Goal: Navigation & Orientation: Find specific page/section

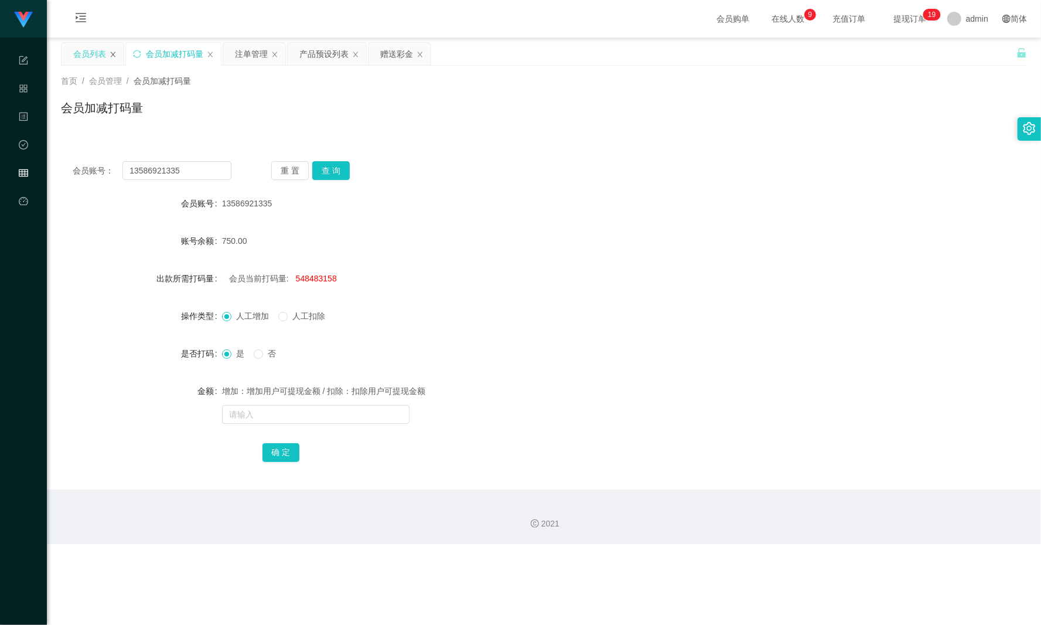
click at [110, 54] on icon "图标: close" at bounding box center [113, 54] width 7 height 7
click at [110, 54] on div "会员加减打码量" at bounding box center [109, 54] width 57 height 22
click at [130, 54] on div "会员加减打码量" at bounding box center [109, 54] width 57 height 22
click at [137, 54] on div "会员加减打码量" at bounding box center [109, 54] width 57 height 22
click at [146, 52] on icon "图标: close" at bounding box center [145, 54] width 7 height 7
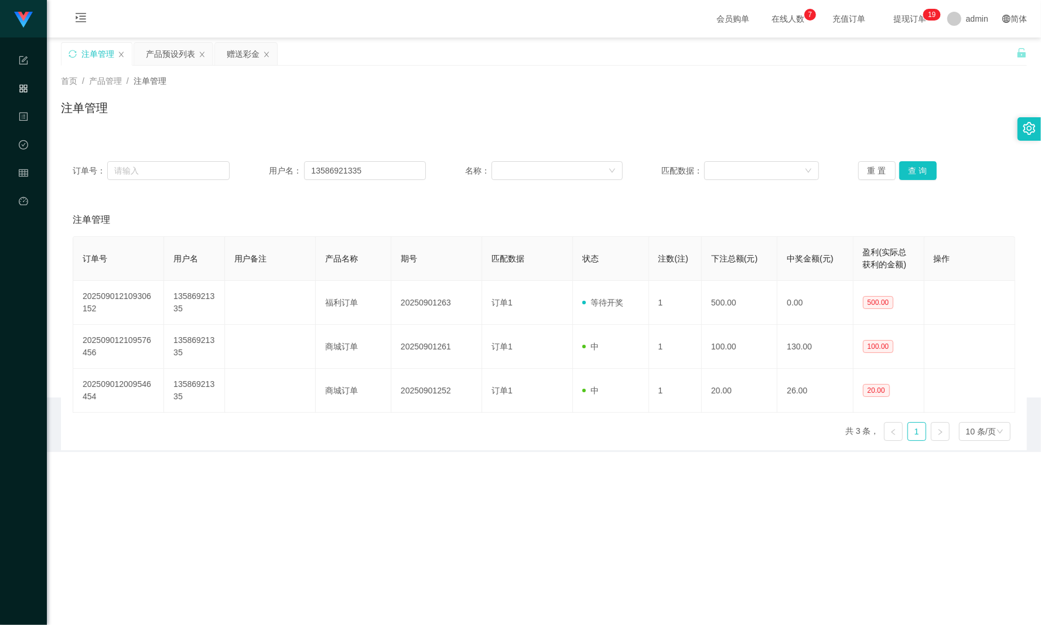
click at [146, 52] on div "产品预设列表" at bounding box center [170, 54] width 49 height 22
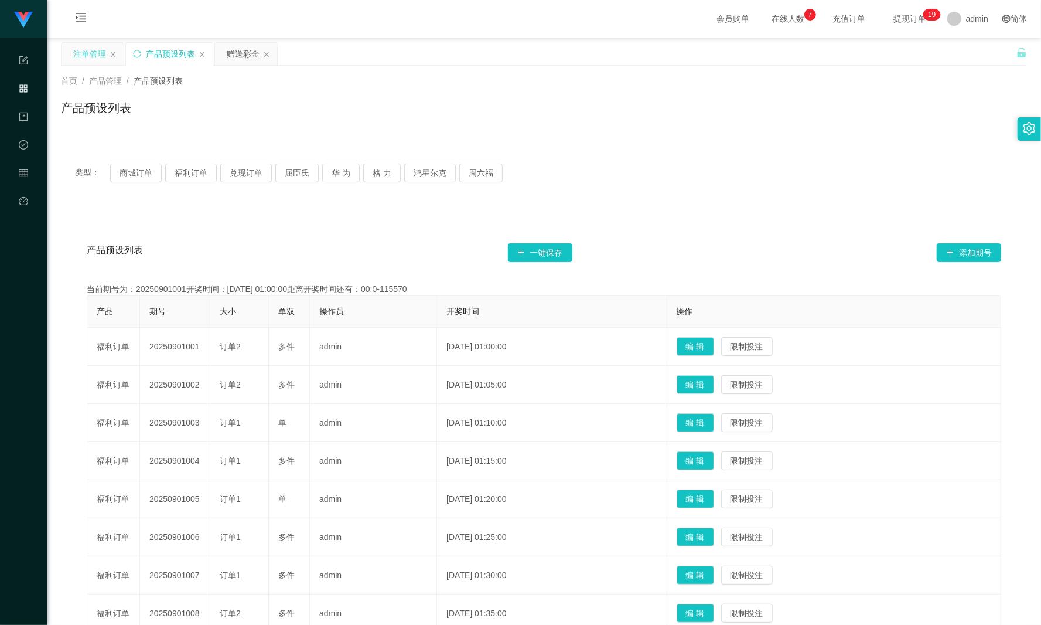
click at [118, 52] on div "注单管理" at bounding box center [93, 54] width 62 height 22
click at [110, 59] on div "注单管理" at bounding box center [93, 54] width 62 height 22
click at [196, 50] on div "产品预设列表" at bounding box center [169, 54] width 87 height 22
click at [205, 55] on icon "图标: close" at bounding box center [202, 54] width 7 height 7
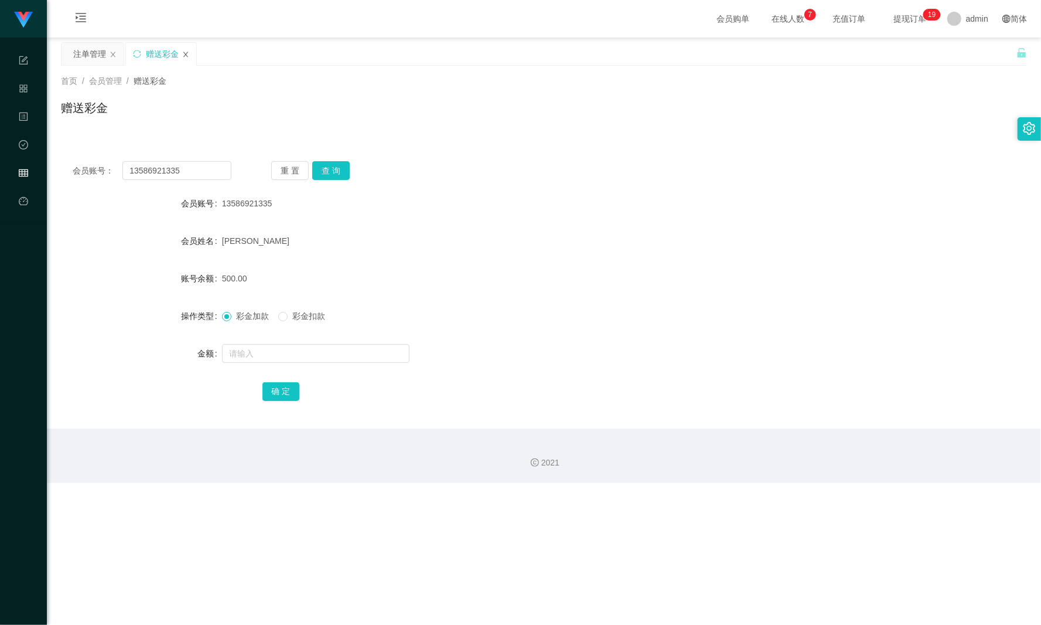
click at [187, 51] on icon "图标: close" at bounding box center [185, 54] width 7 height 7
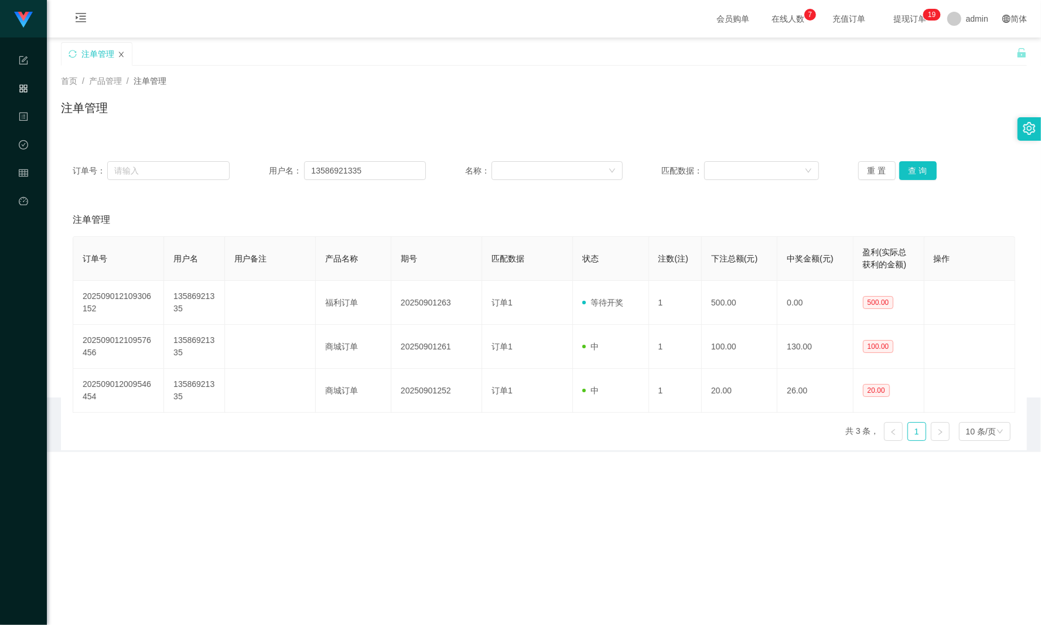
click at [123, 54] on icon "图标: close" at bounding box center [121, 54] width 7 height 7
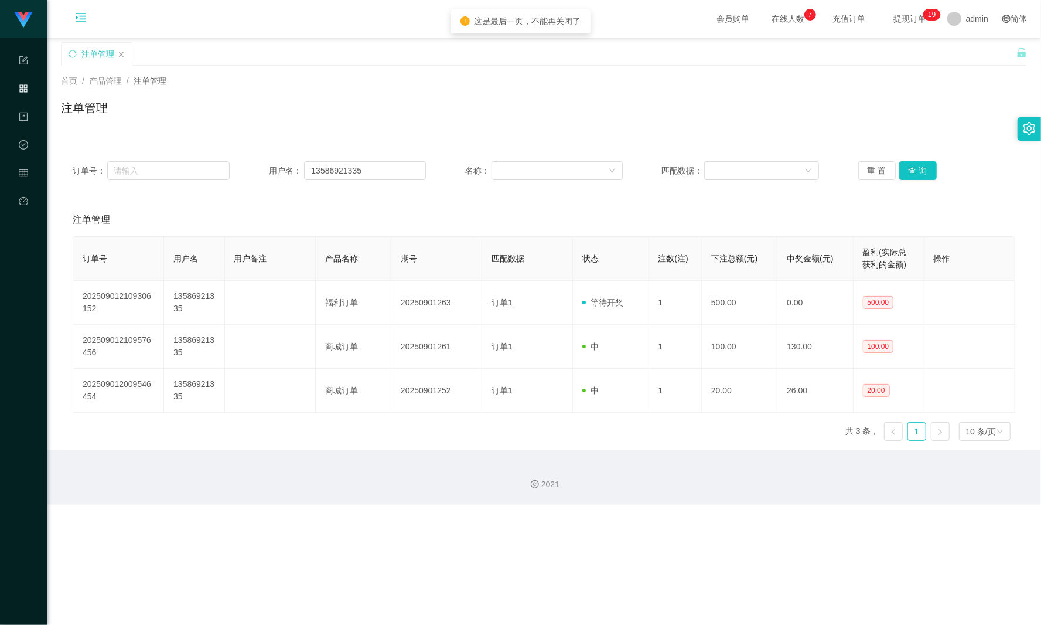
click at [80, 15] on icon "图标: menu-unfold" at bounding box center [81, 18] width 12 height 12
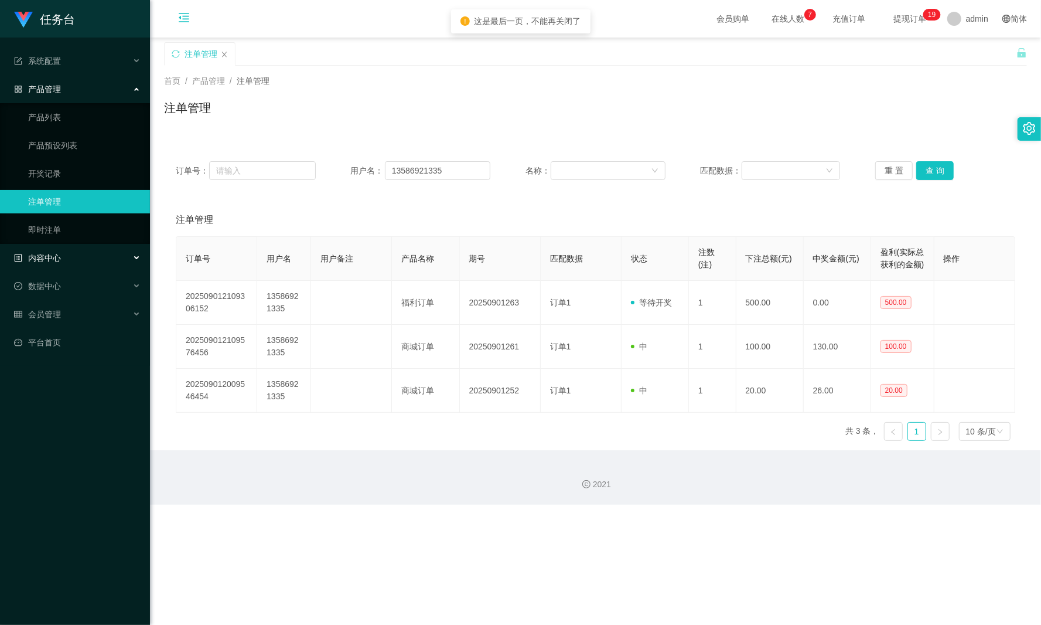
click at [97, 258] on div "内容中心" at bounding box center [75, 257] width 150 height 23
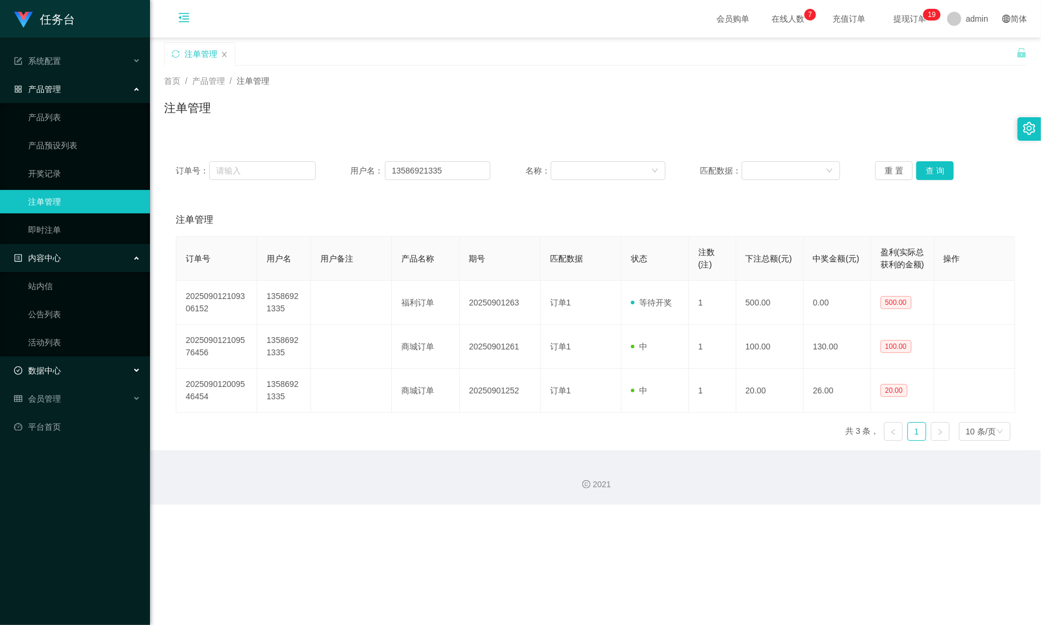
click at [80, 366] on div "数据中心" at bounding box center [75, 370] width 150 height 23
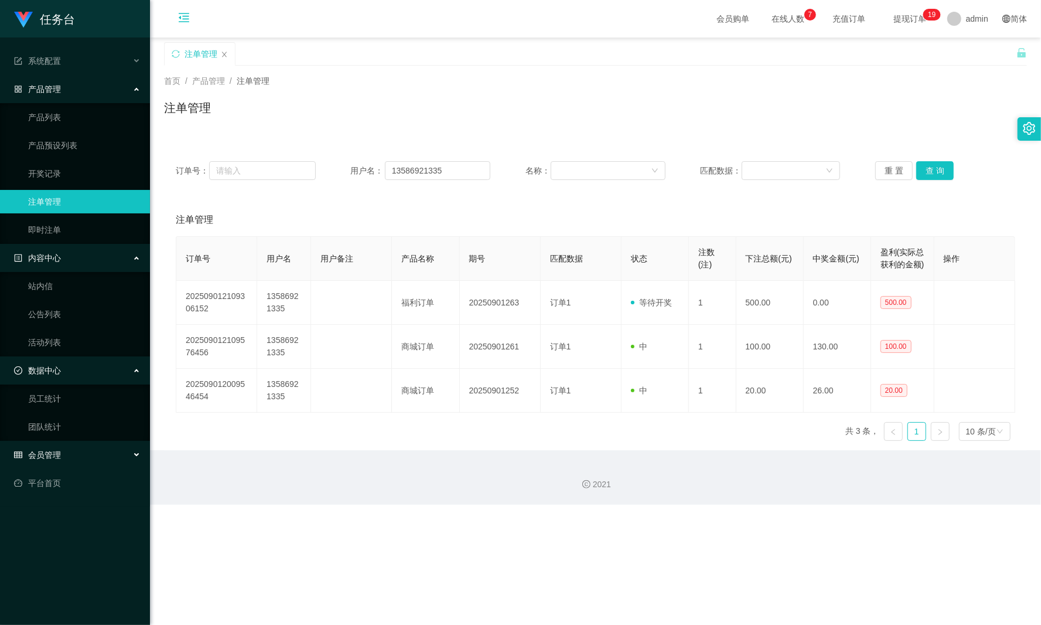
click at [73, 448] on div "会员管理" at bounding box center [75, 454] width 150 height 23
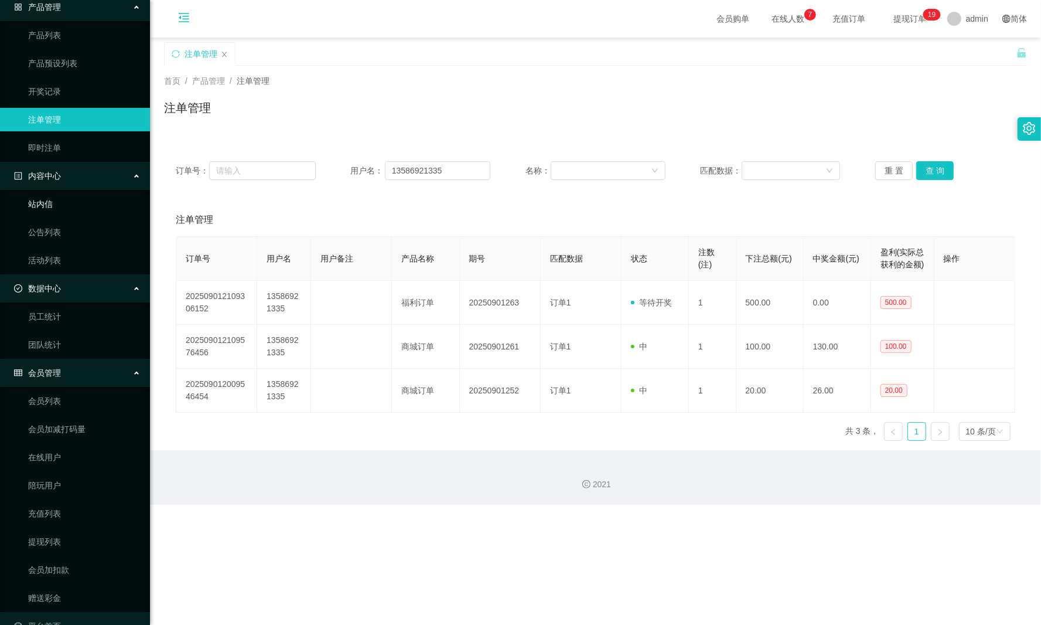
scroll to position [104, 0]
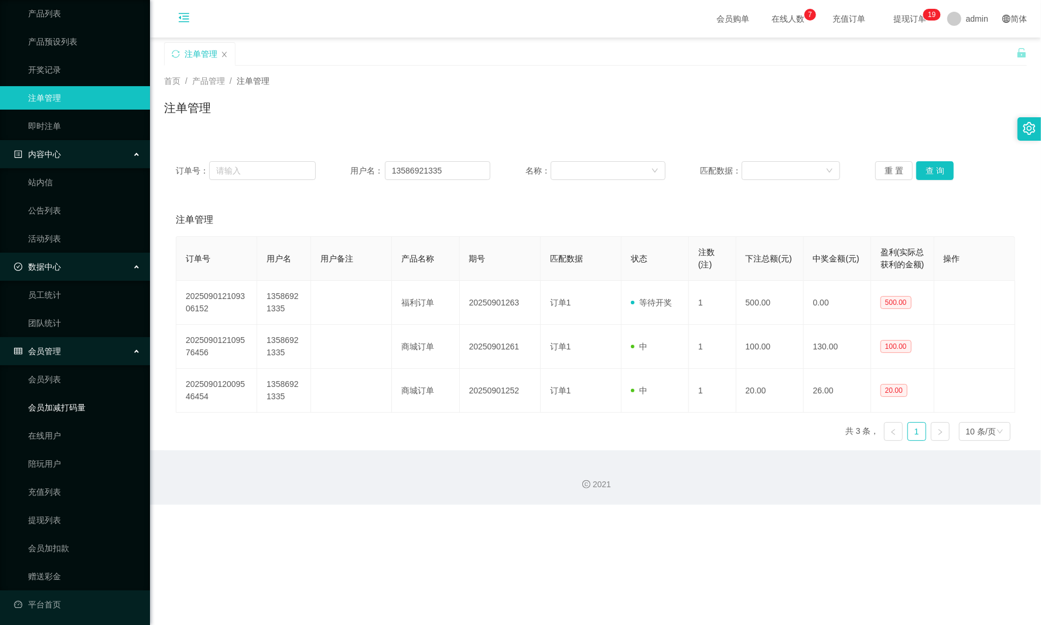
click at [75, 404] on link "会员加减打码量" at bounding box center [84, 406] width 112 height 23
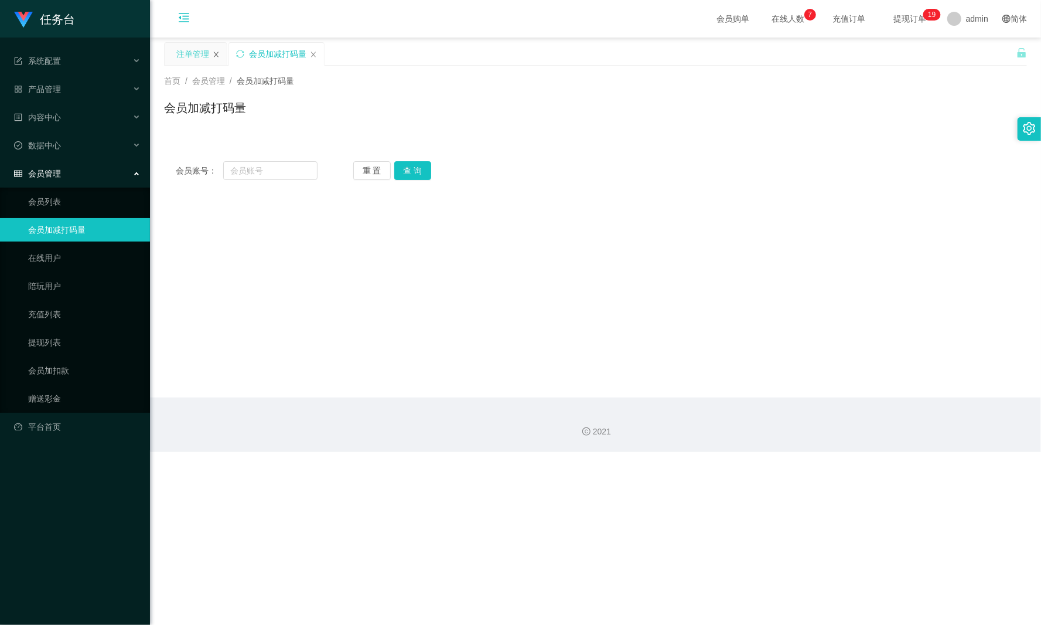
click at [213, 56] on icon "图标: close" at bounding box center [216, 54] width 7 height 7
click at [89, 193] on link "会员列表" at bounding box center [84, 201] width 112 height 23
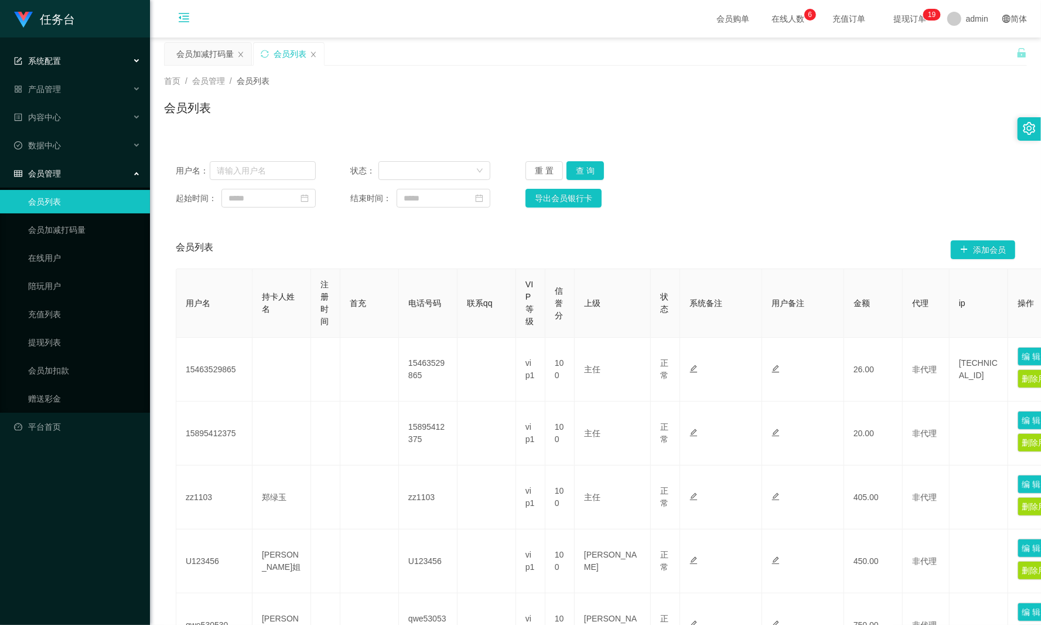
click at [105, 55] on div "系统配置" at bounding box center [75, 60] width 150 height 23
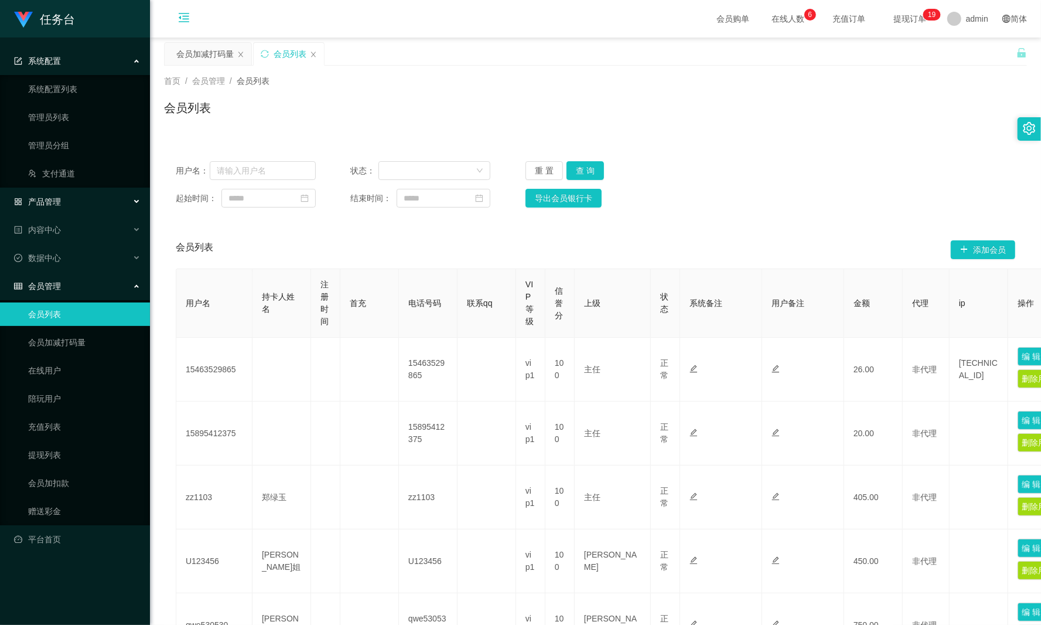
click at [88, 207] on div "产品管理" at bounding box center [75, 201] width 150 height 23
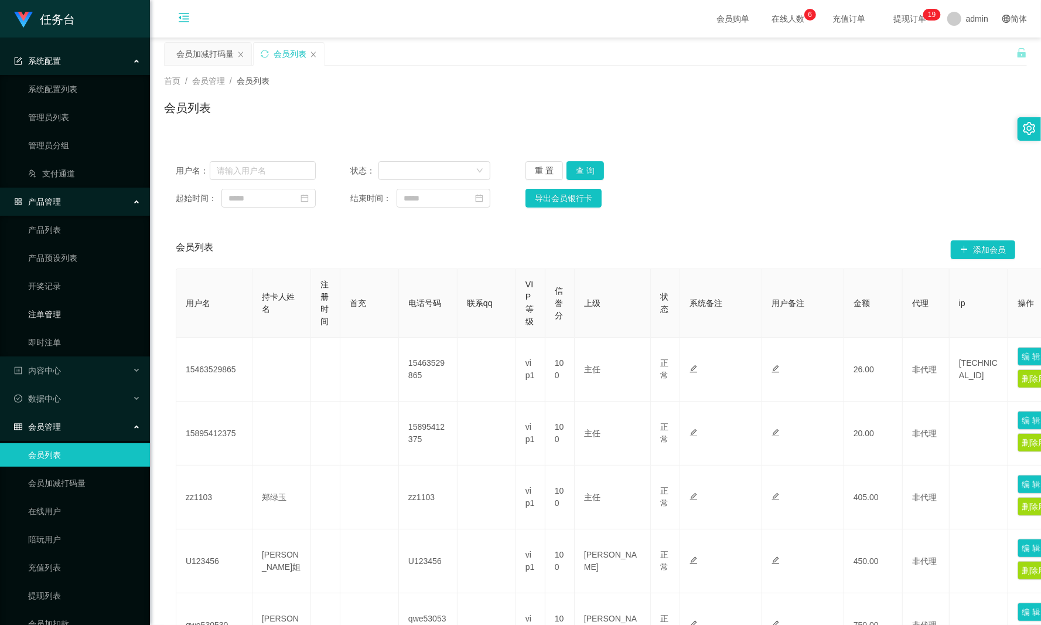
click at [80, 309] on link "注单管理" at bounding box center [84, 313] width 112 height 23
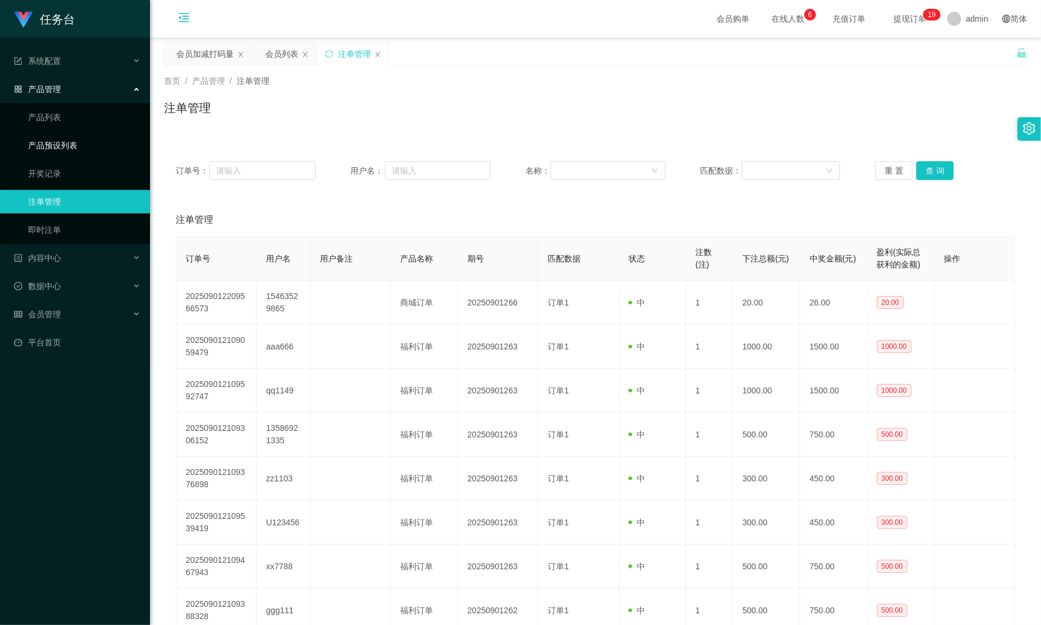
click at [111, 134] on link "产品预设列表" at bounding box center [84, 145] width 112 height 23
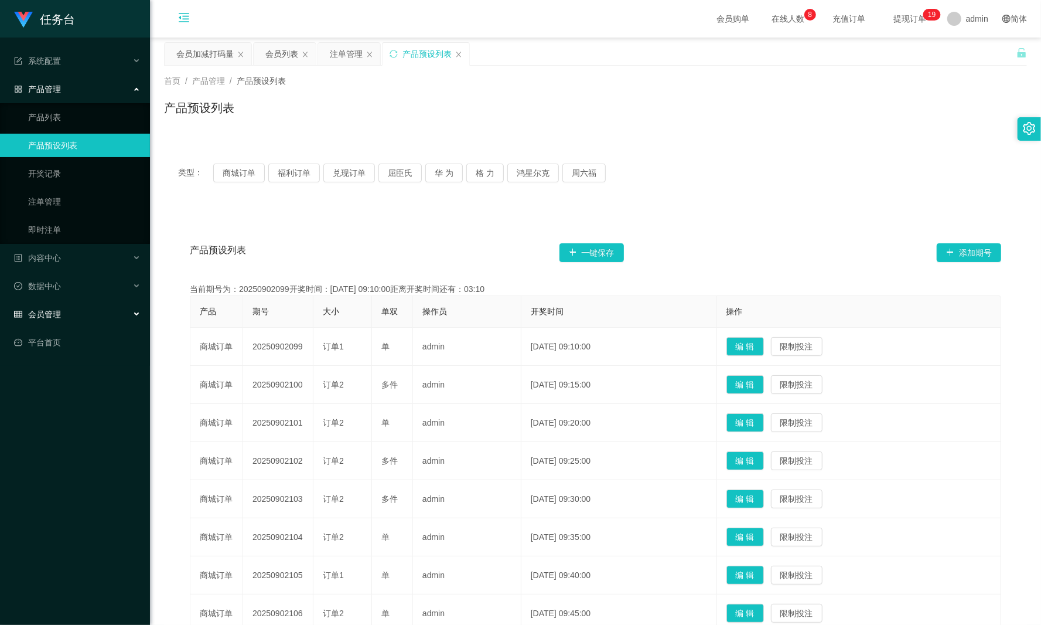
click at [80, 308] on div "会员管理" at bounding box center [75, 313] width 150 height 23
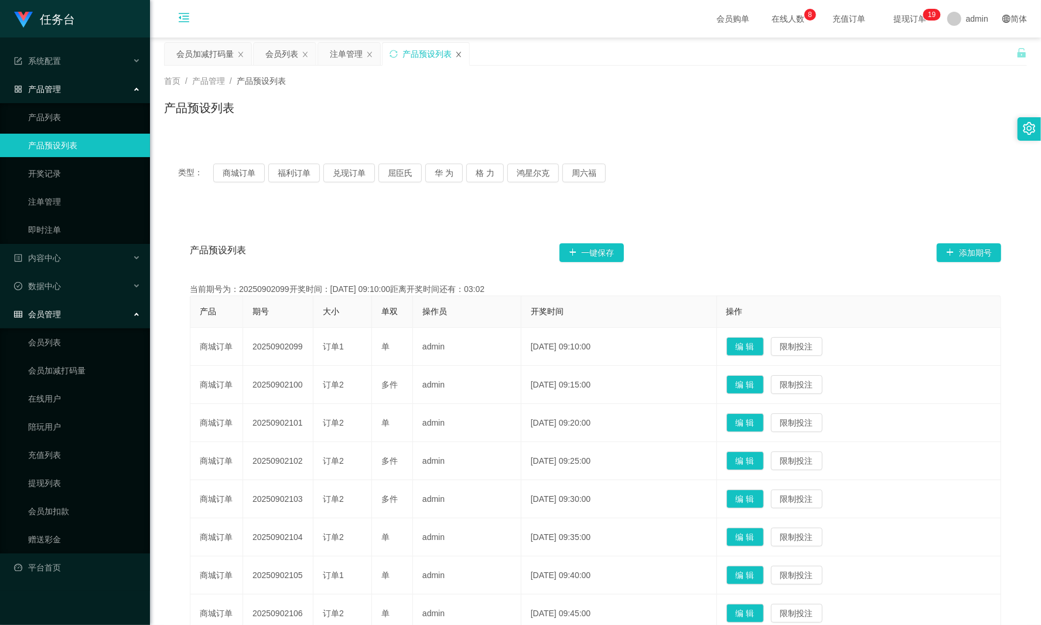
click at [461, 53] on icon "图标: close" at bounding box center [458, 54] width 5 height 5
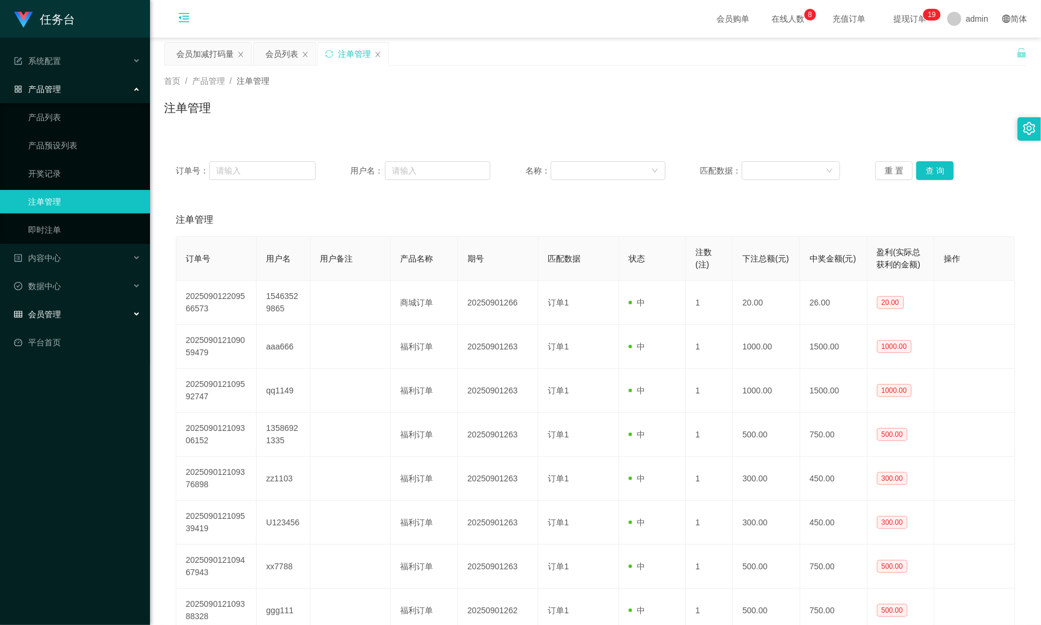
click at [98, 302] on div "会员管理" at bounding box center [75, 313] width 150 height 23
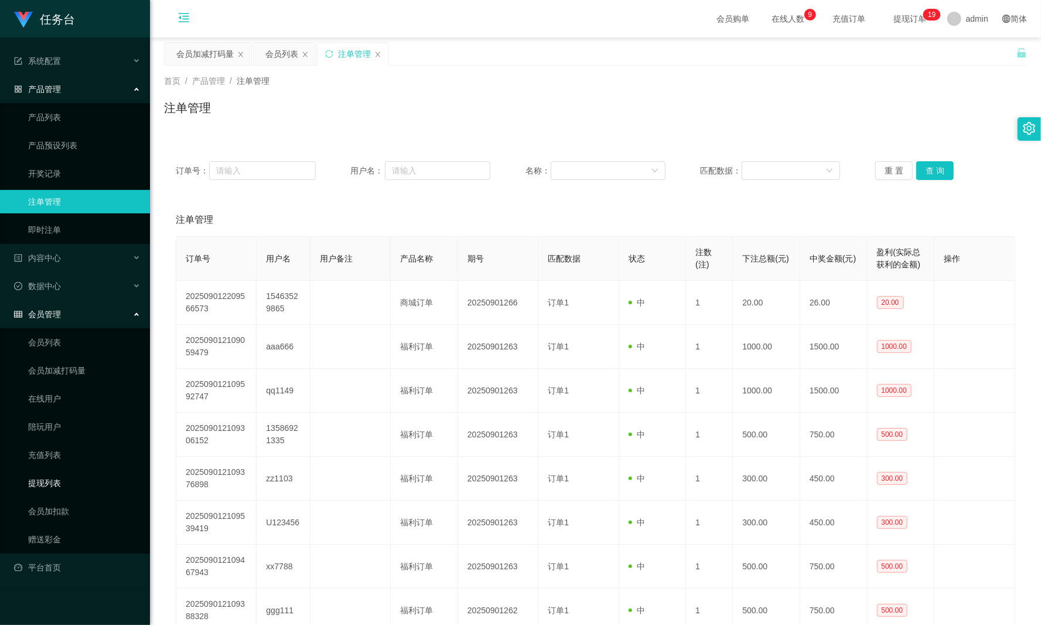
click at [84, 471] on link "提现列表" at bounding box center [84, 482] width 112 height 23
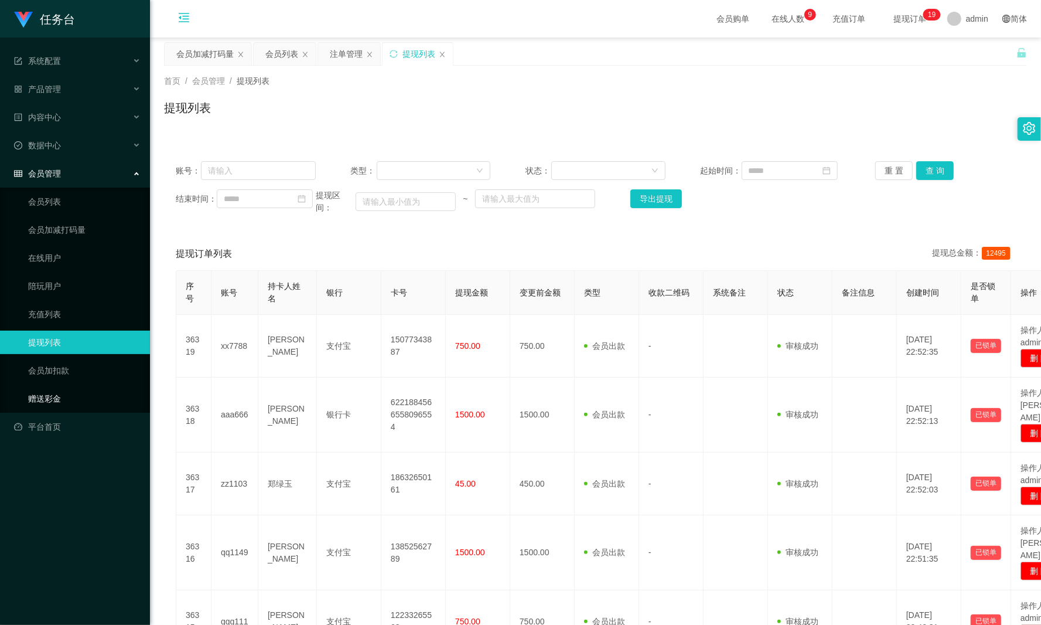
click at [71, 395] on link "赠送彩金" at bounding box center [84, 398] width 112 height 23
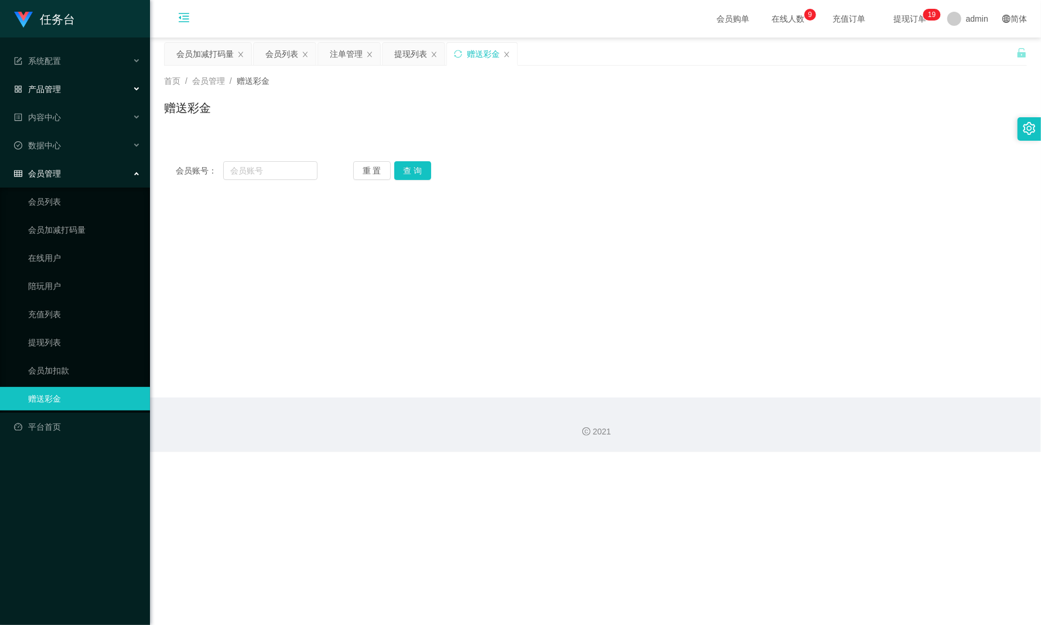
click at [99, 77] on div "产品管理" at bounding box center [75, 88] width 150 height 23
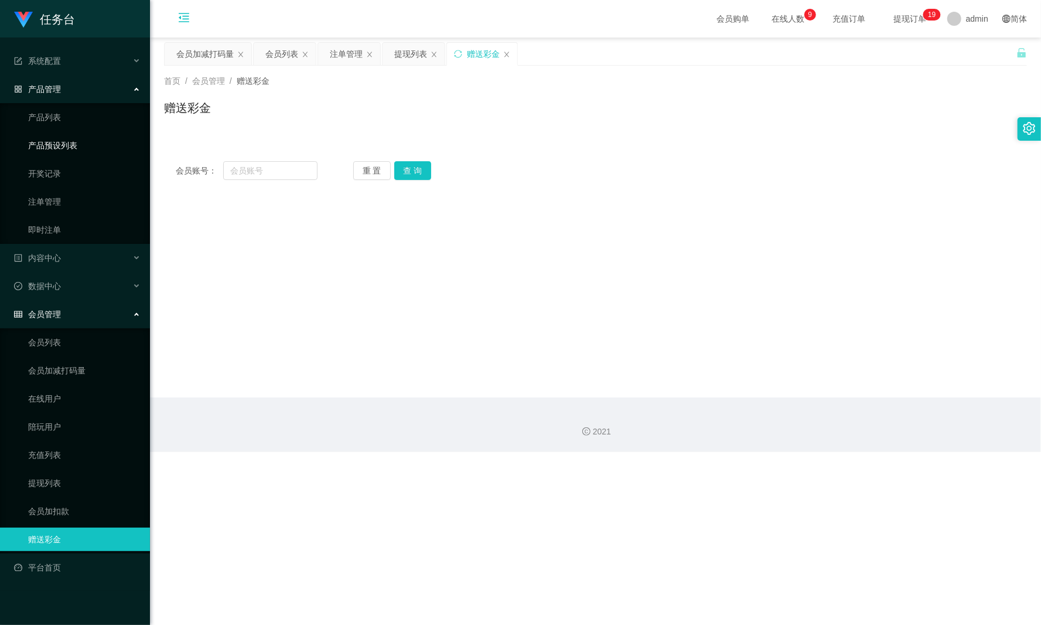
click at [96, 137] on link "产品预设列表" at bounding box center [84, 145] width 112 height 23
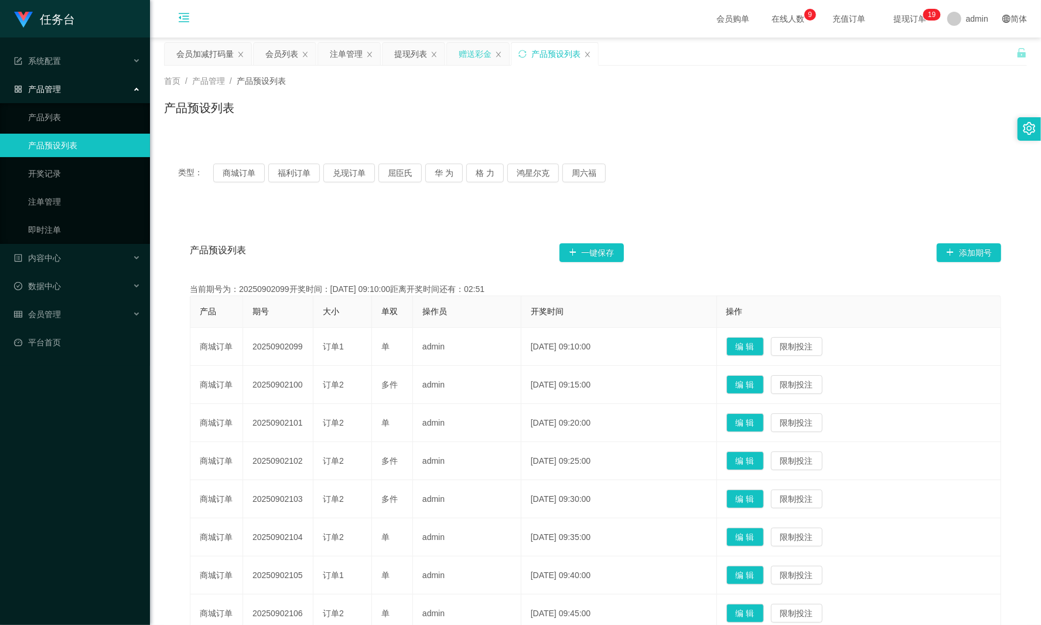
click at [470, 56] on div "赠送彩金" at bounding box center [475, 54] width 33 height 22
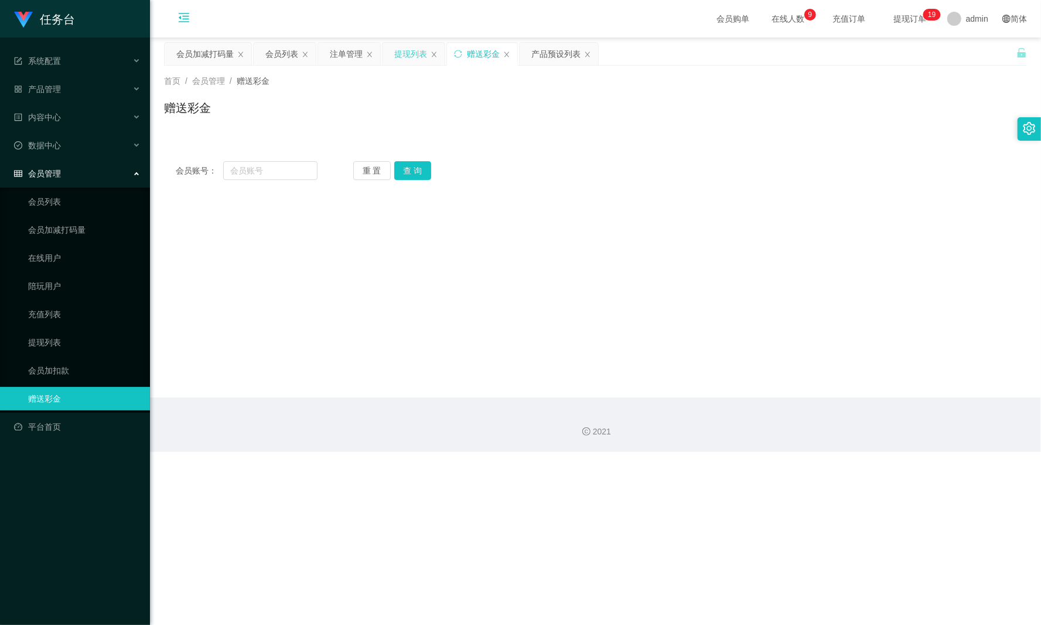
click at [413, 60] on div "提现列表" at bounding box center [410, 54] width 33 height 22
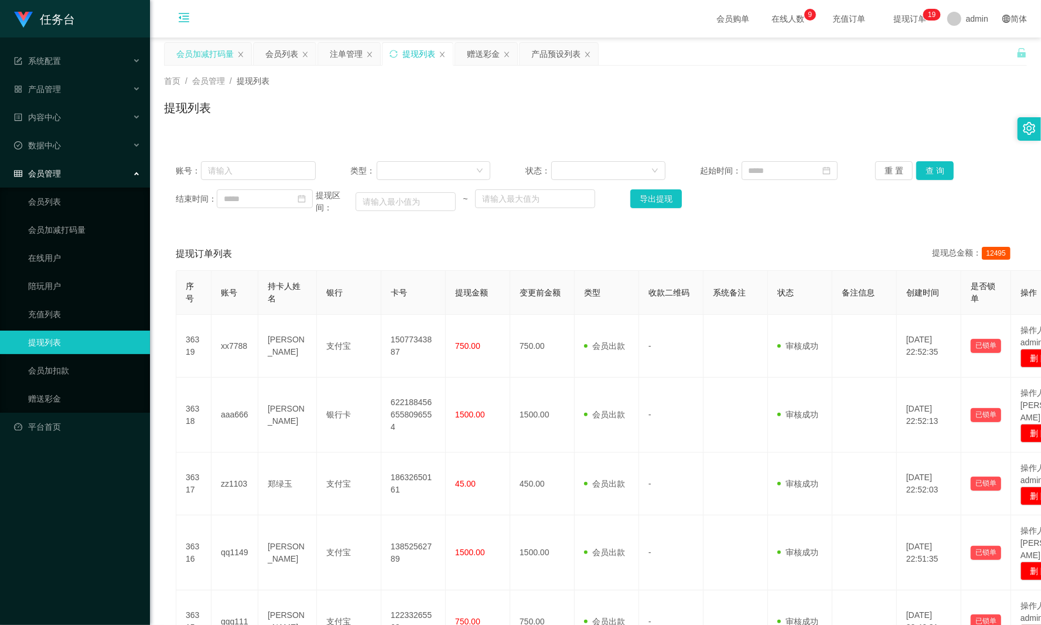
click at [195, 64] on div "会员加减打码量" at bounding box center [204, 54] width 57 height 22
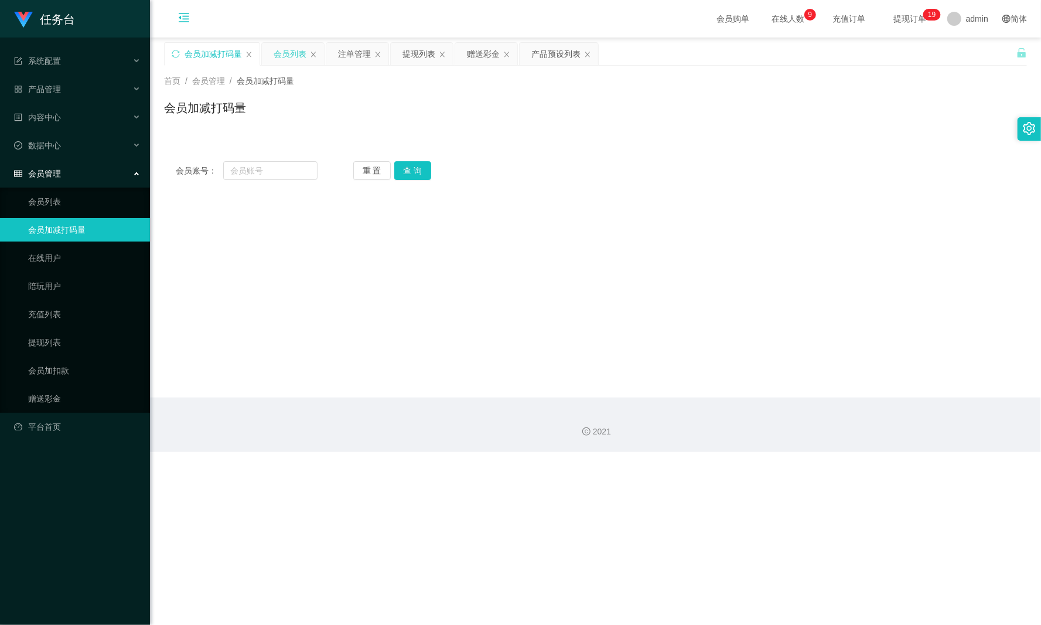
click at [275, 54] on div "会员列表" at bounding box center [290, 54] width 33 height 22
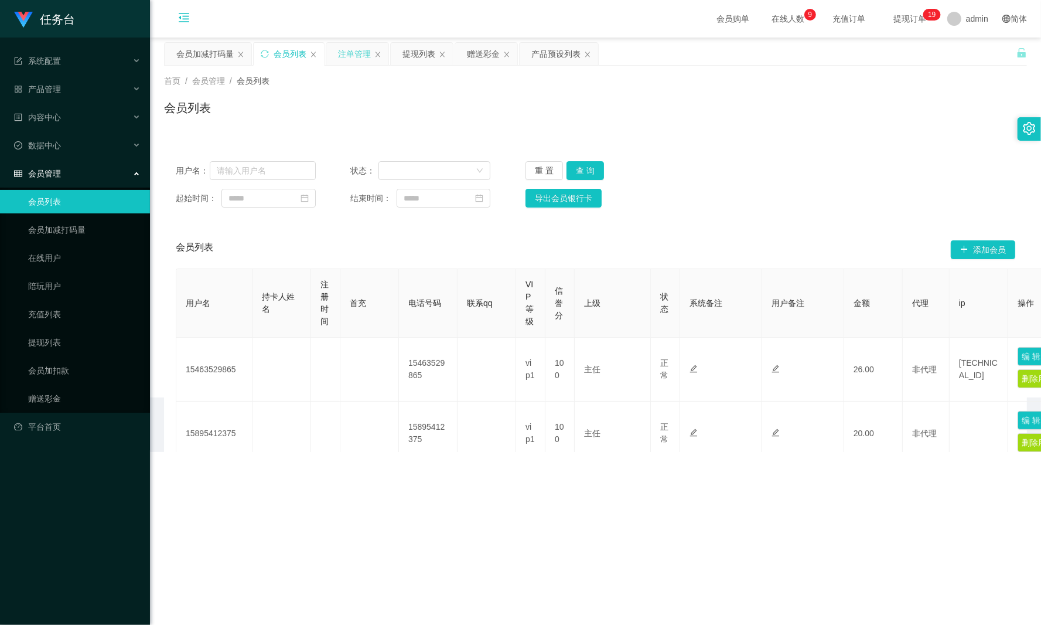
click at [356, 49] on div "注单管理" at bounding box center [354, 54] width 33 height 22
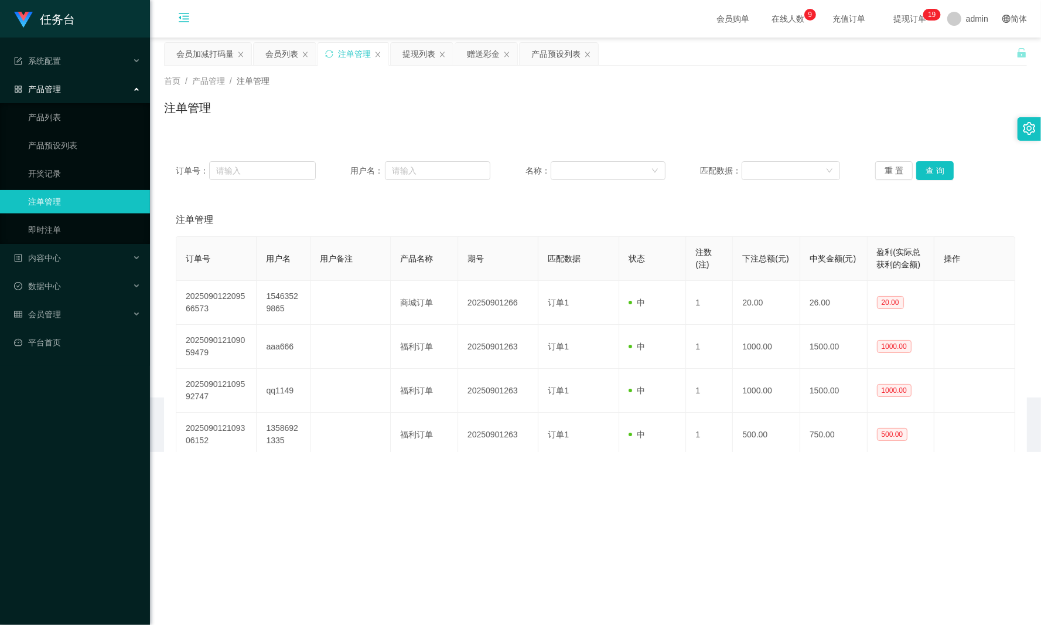
click at [179, 19] on icon "图标: menu-fold" at bounding box center [184, 18] width 12 height 12
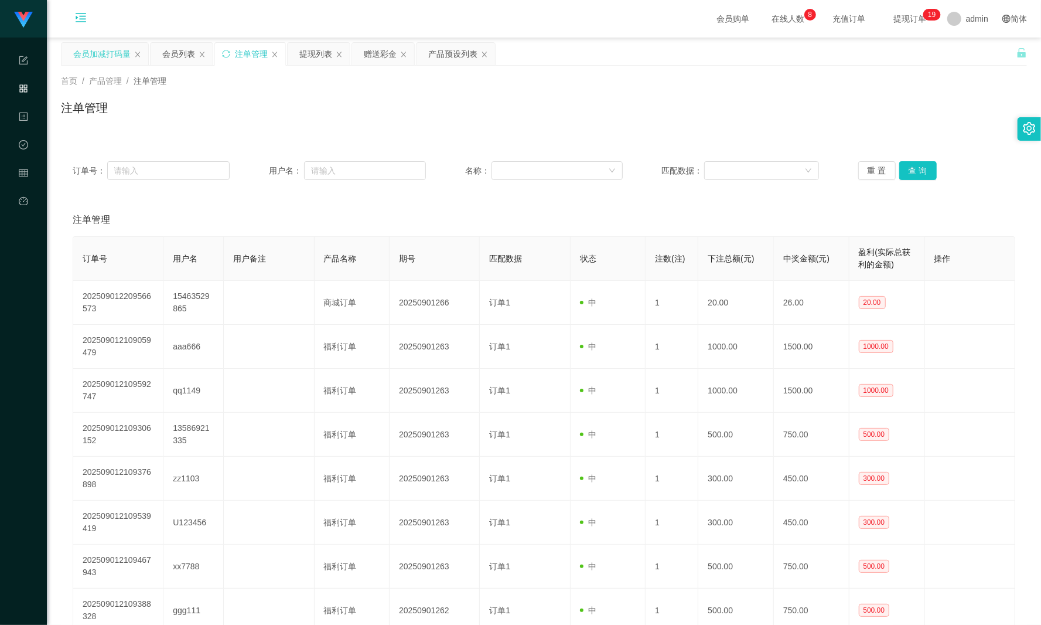
click at [106, 54] on div "会员加减打码量" at bounding box center [101, 54] width 57 height 22
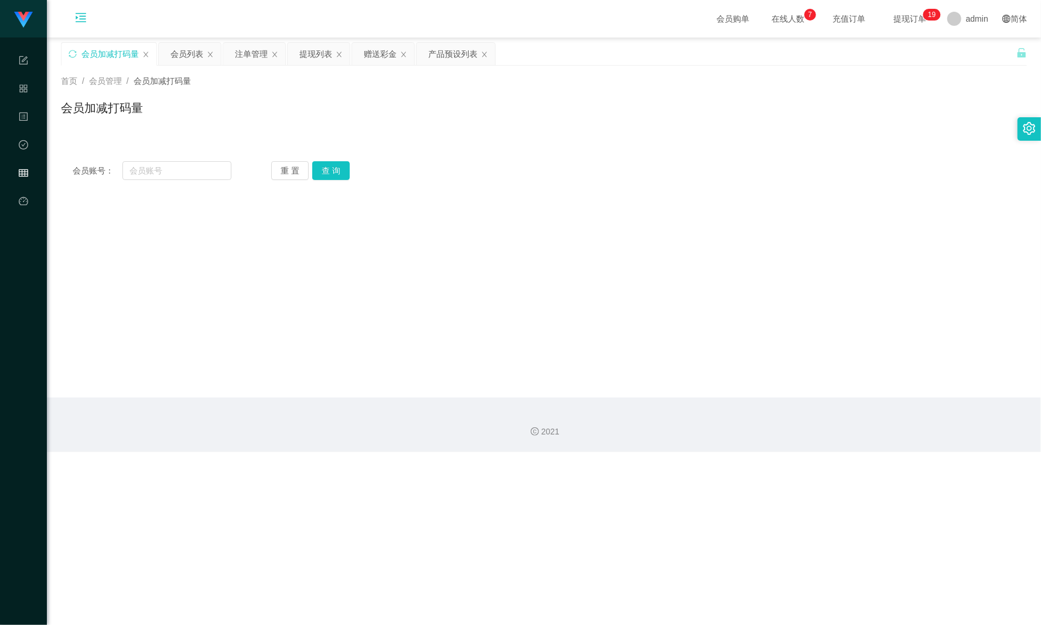
click at [84, 7] on icon "图标: menu-unfold" at bounding box center [81, 19] width 40 height 37
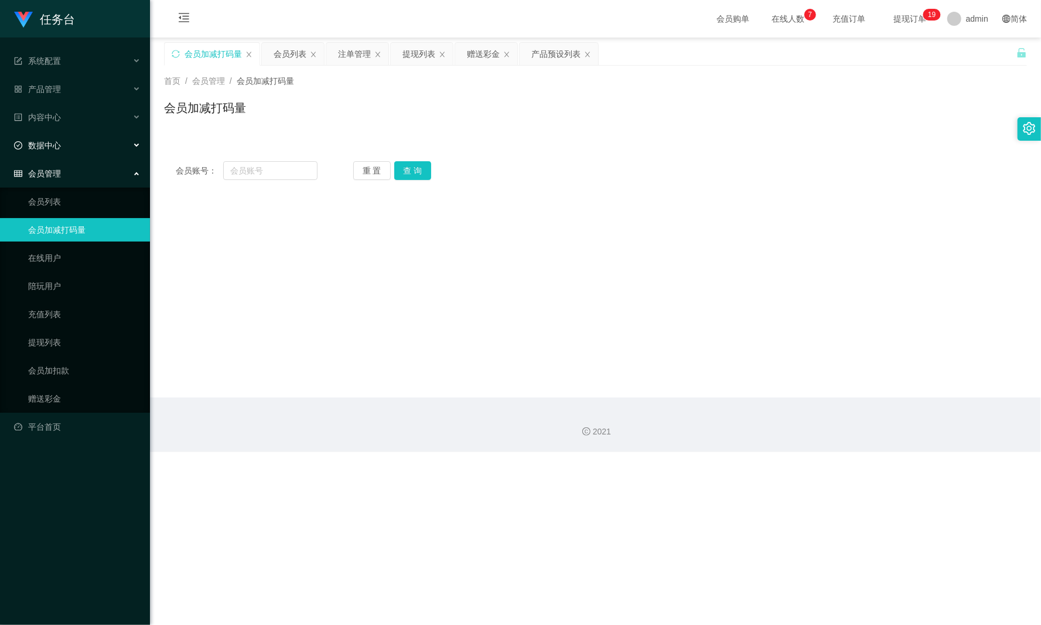
click at [111, 137] on div "数据中心" at bounding box center [75, 145] width 150 height 23
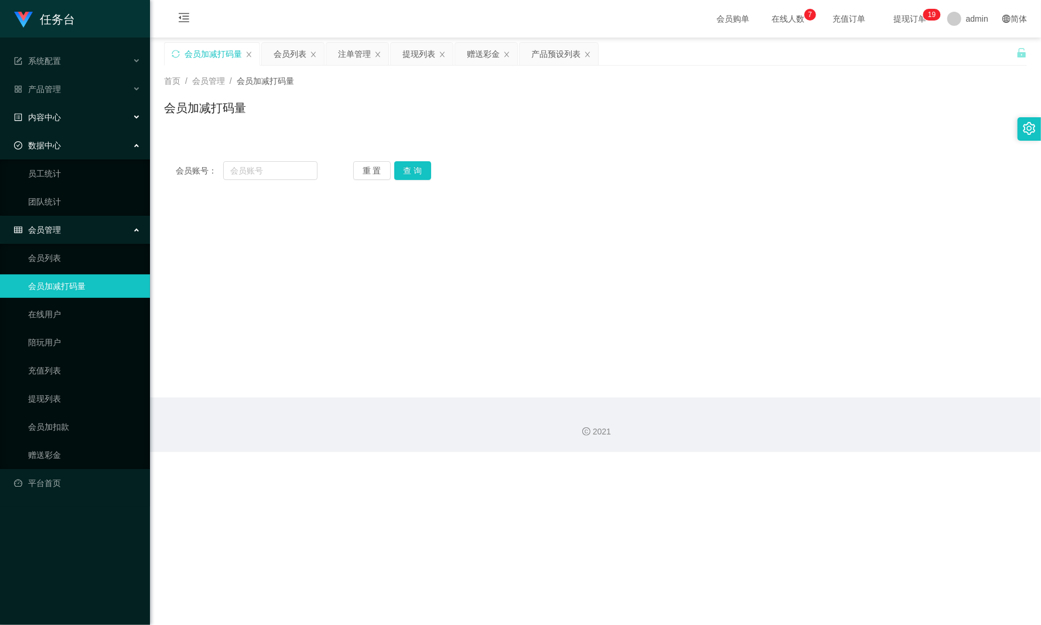
click at [90, 105] on div "内容中心" at bounding box center [75, 116] width 150 height 23
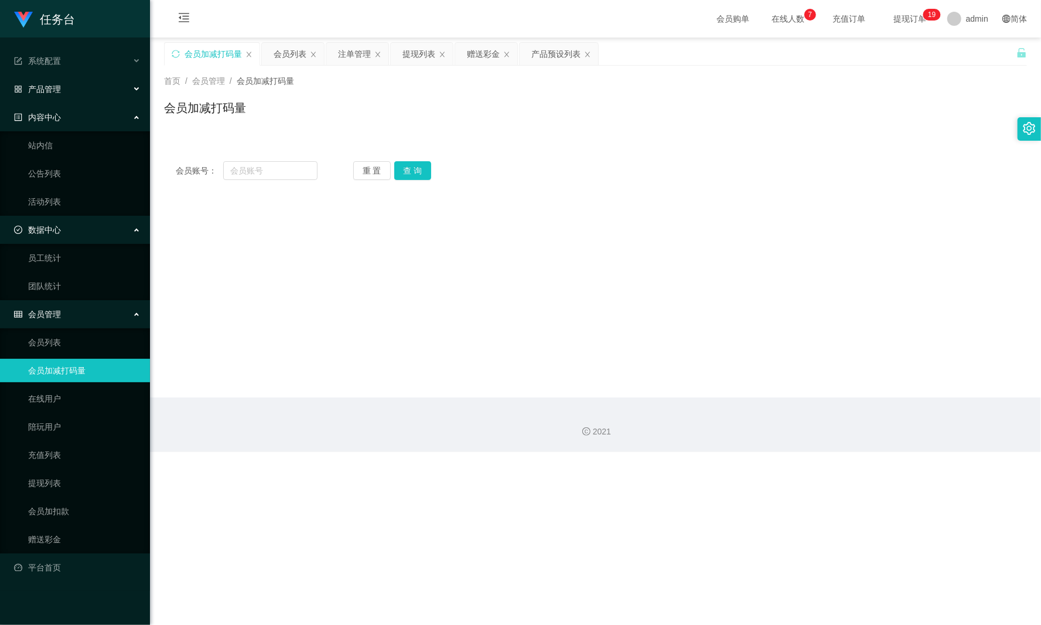
click at [100, 80] on div "产品管理" at bounding box center [75, 88] width 150 height 23
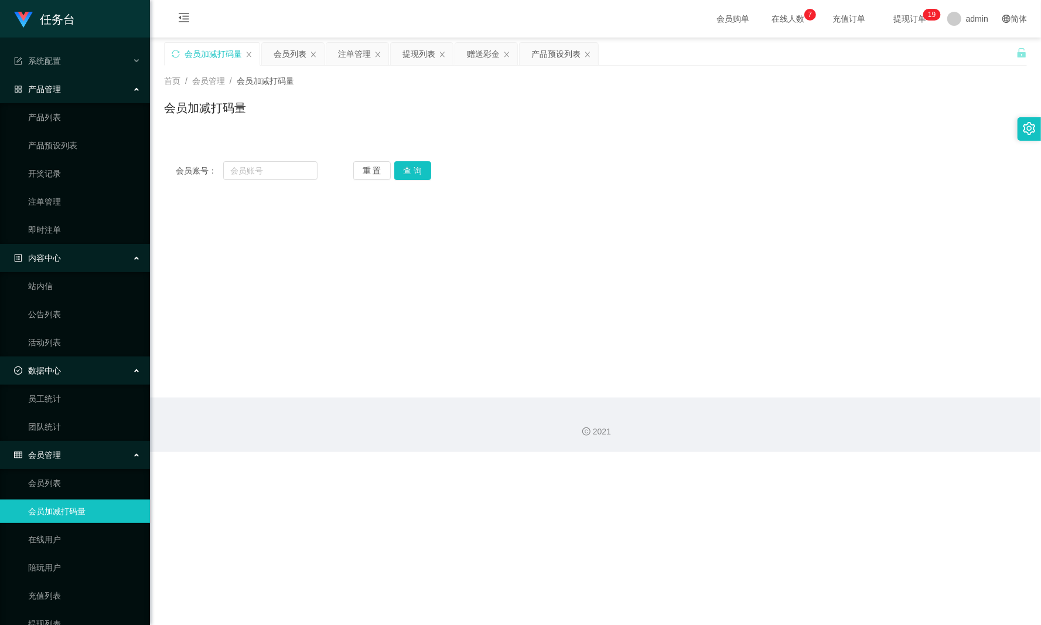
click at [744, 209] on main "关闭左侧 关闭右侧 关闭其它 刷新页面 会员加减打码量 会员列表 注单管理 提现列表 赠送彩金 产品预设列表 首页 / 会员管理 / 会员加减打码量 / 会员…" at bounding box center [595, 217] width 891 height 360
click at [91, 77] on div "产品管理" at bounding box center [75, 88] width 150 height 23
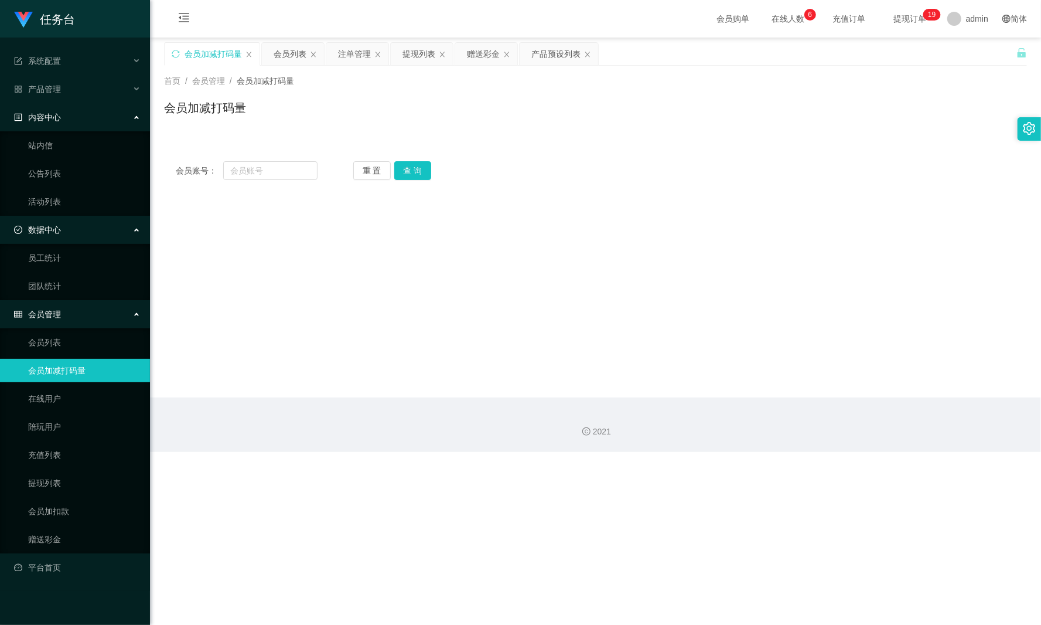
click at [84, 107] on div "内容中心" at bounding box center [75, 116] width 150 height 23
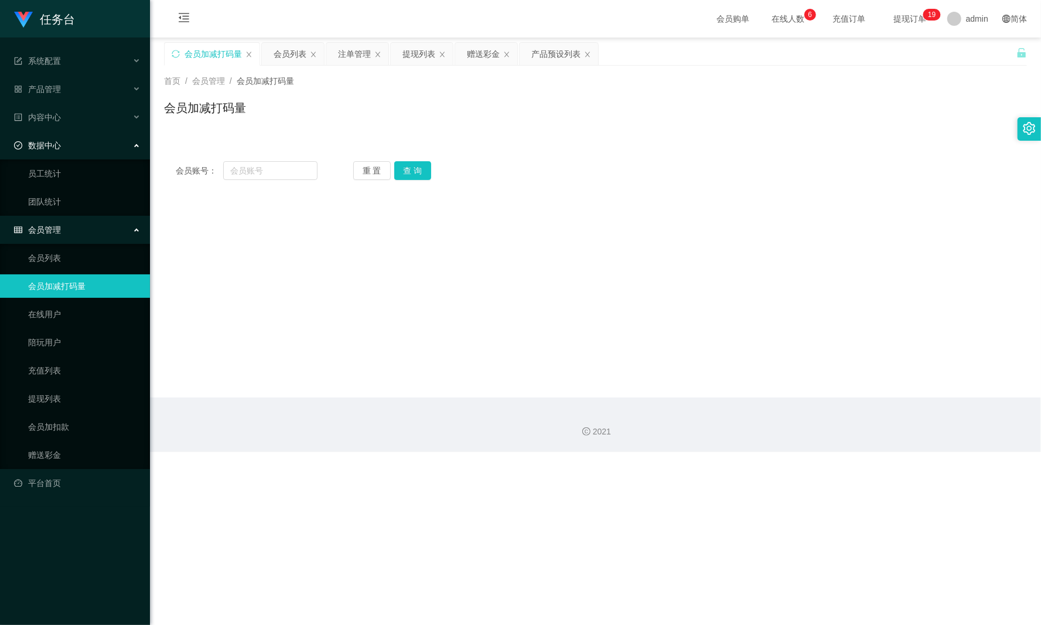
click at [87, 141] on div "数据中心" at bounding box center [75, 145] width 150 height 23
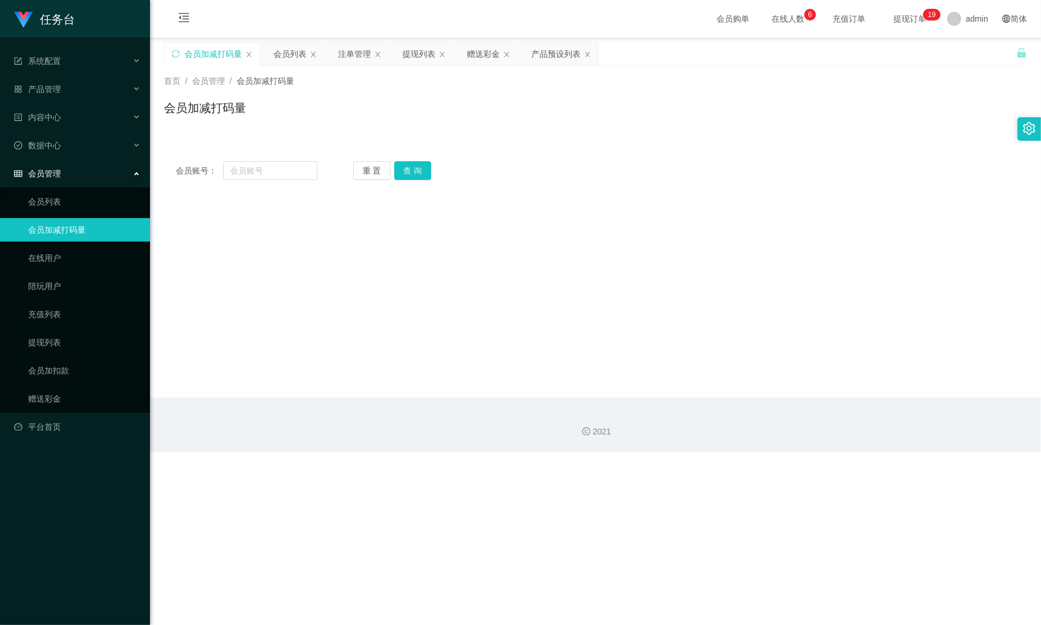
click at [86, 169] on div "会员管理" at bounding box center [75, 173] width 150 height 23
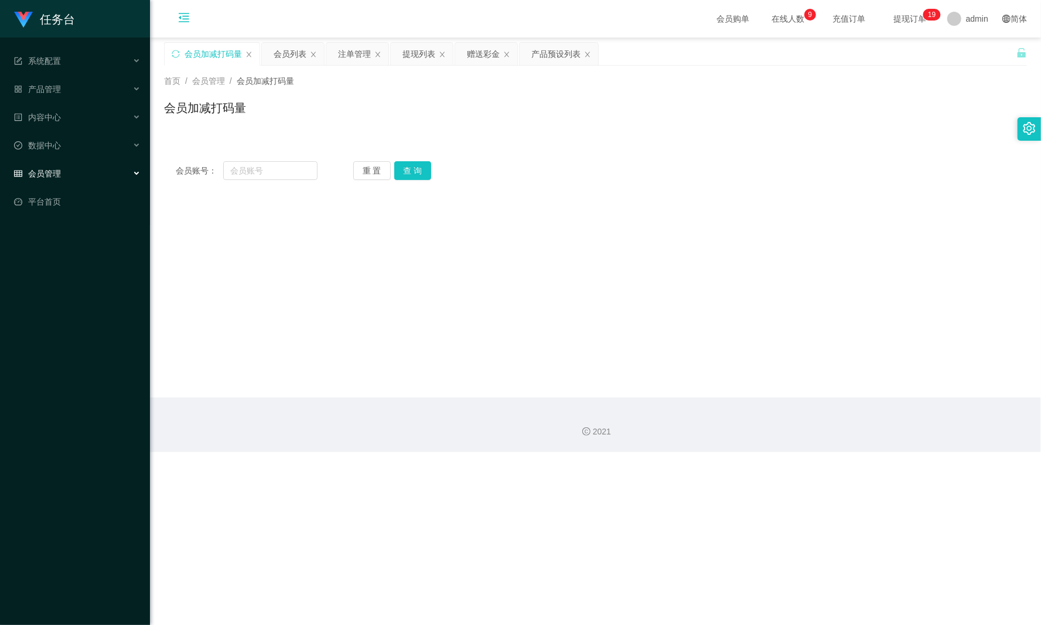
drag, startPoint x: 196, startPoint y: 15, endPoint x: 203, endPoint y: 19, distance: 8.4
click at [196, 15] on icon "图标: menu-fold" at bounding box center [184, 19] width 40 height 37
